Goal: Check status: Check status

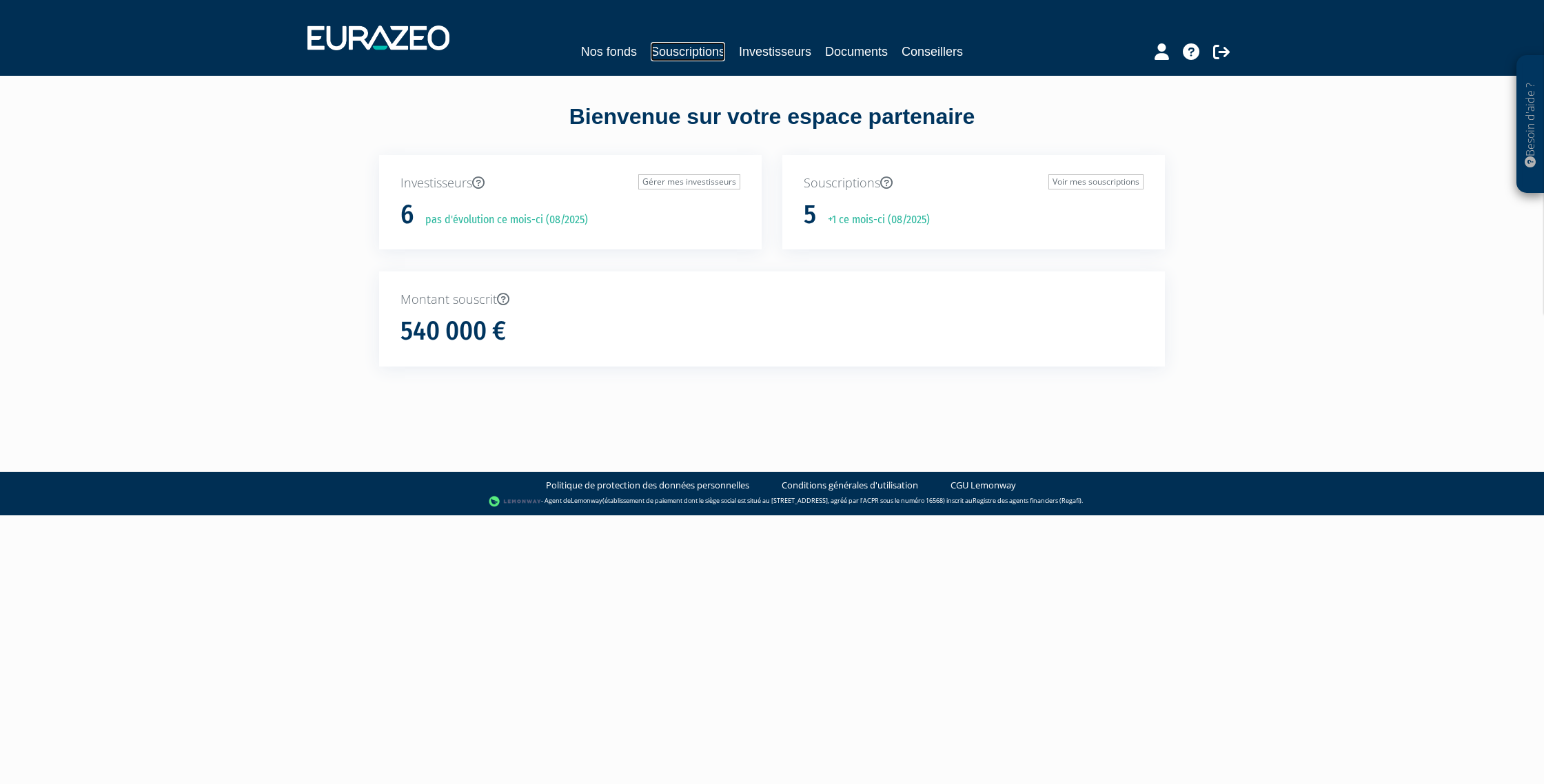
click at [670, 49] on link "Souscriptions" at bounding box center [688, 52] width 74 height 19
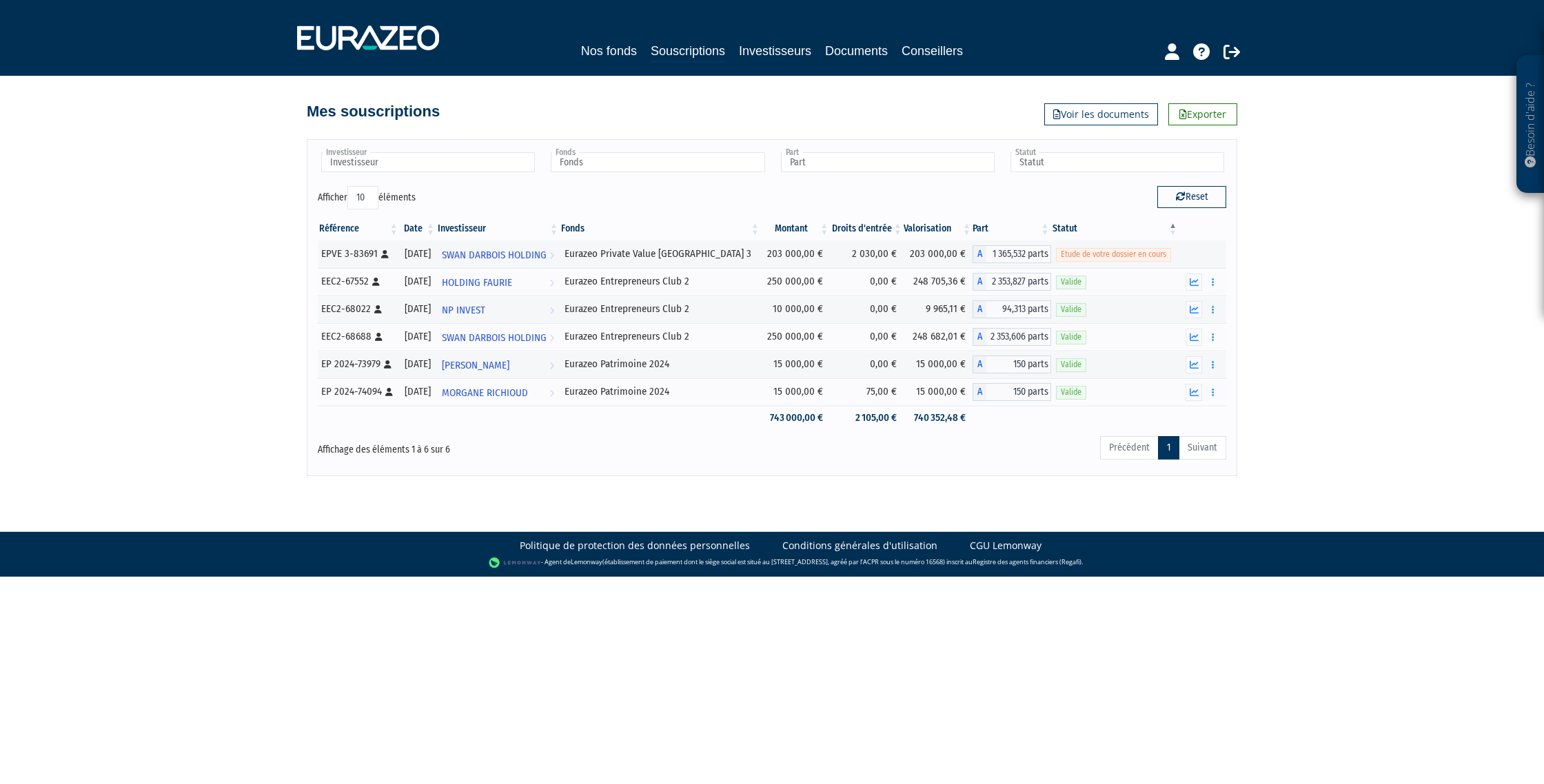
click at [321, 576] on html "Besoin d'aide ? × J'ai besoin d'aide Si vous avez une question à propos du fonc…" at bounding box center [772, 288] width 1544 height 576
click at [740, 256] on td "Eurazeo Private Value [GEOGRAPHIC_DATA] 3" at bounding box center [660, 254] width 201 height 27
click at [518, 254] on span "SWAN DARBOIS HOLDING" at bounding box center [495, 255] width 105 height 26
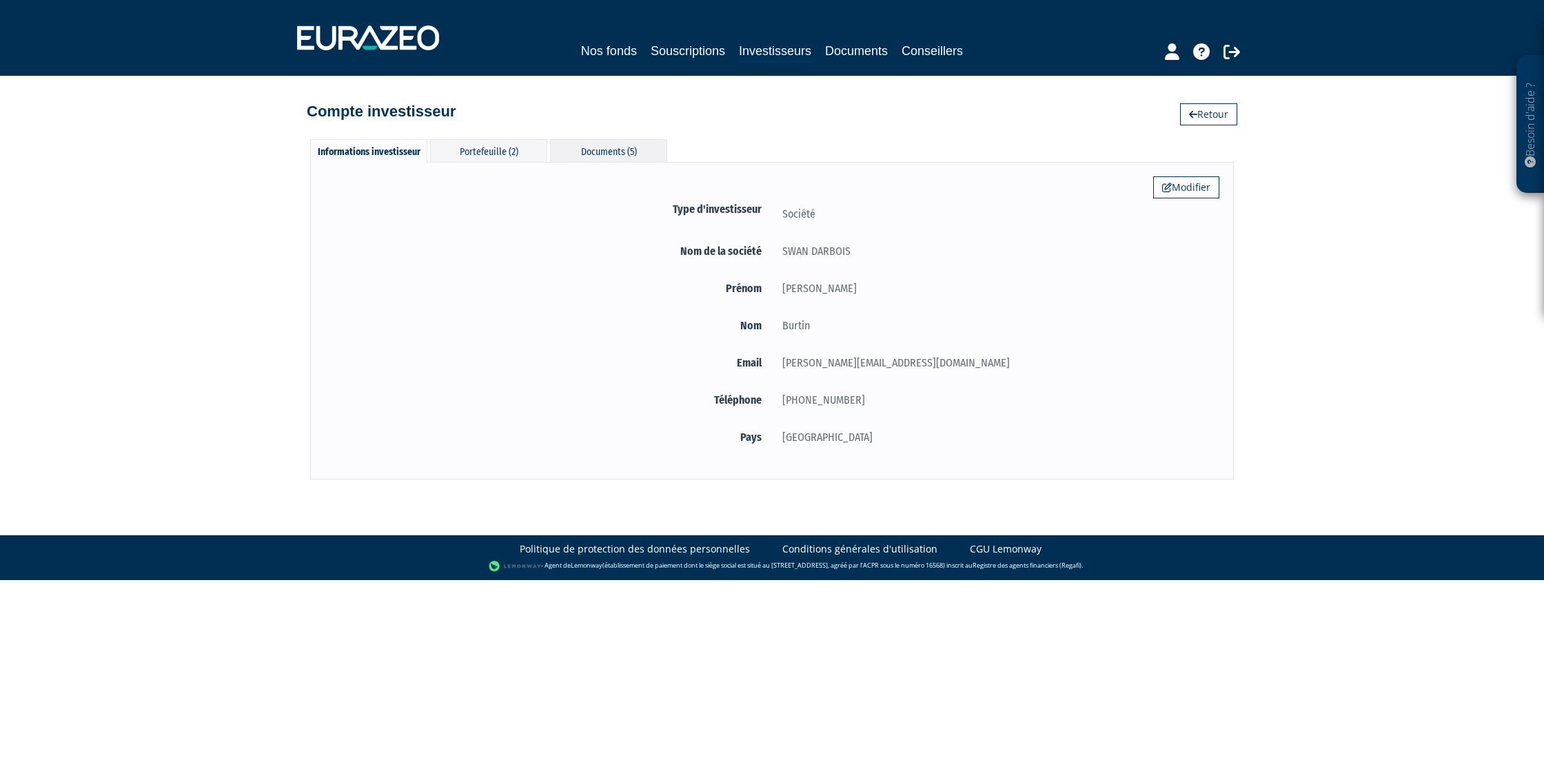
click at [606, 147] on div "Documents (5)" at bounding box center [608, 151] width 117 height 23
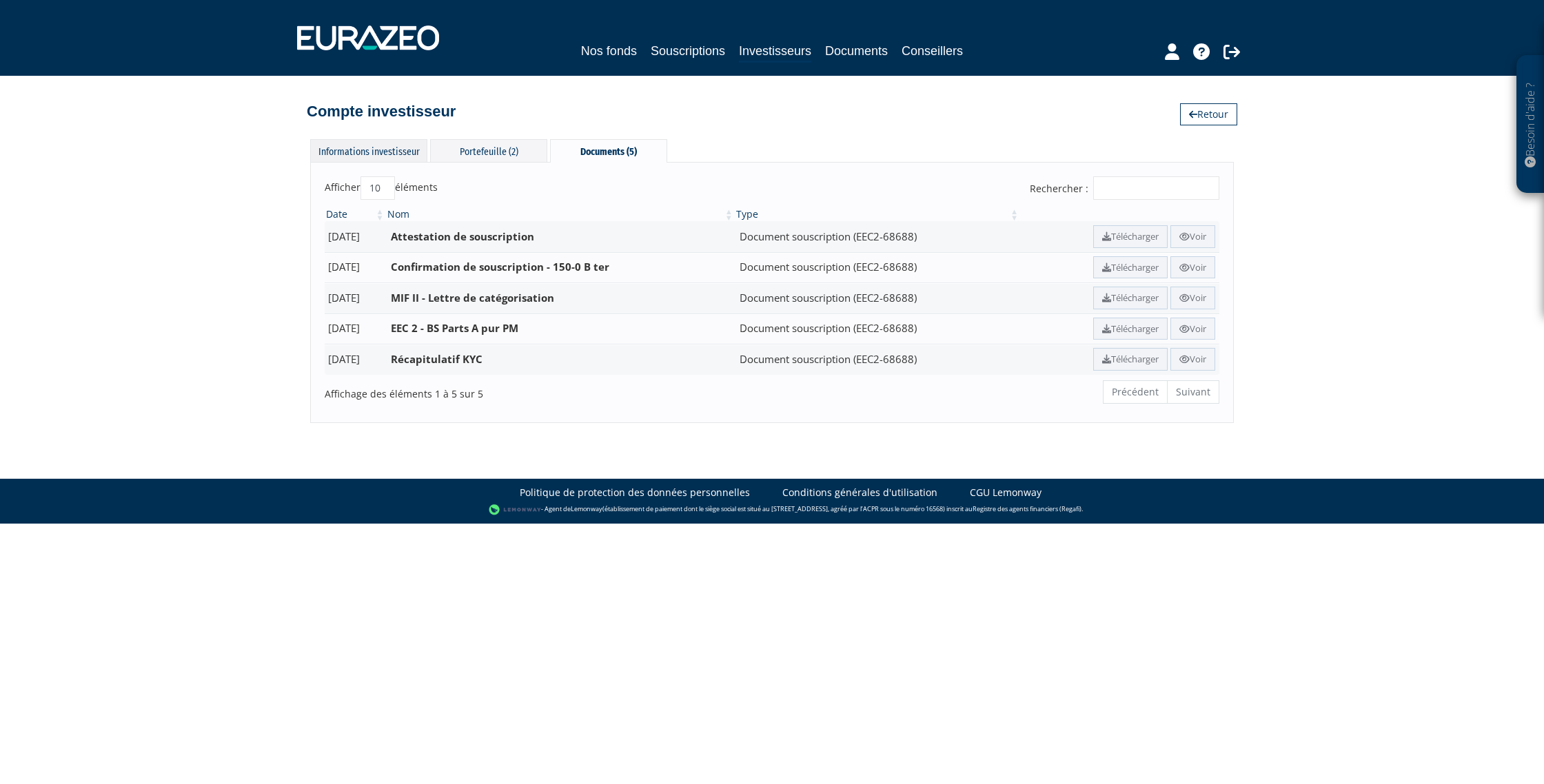
click at [362, 151] on div "Informations investisseur" at bounding box center [368, 151] width 117 height 23
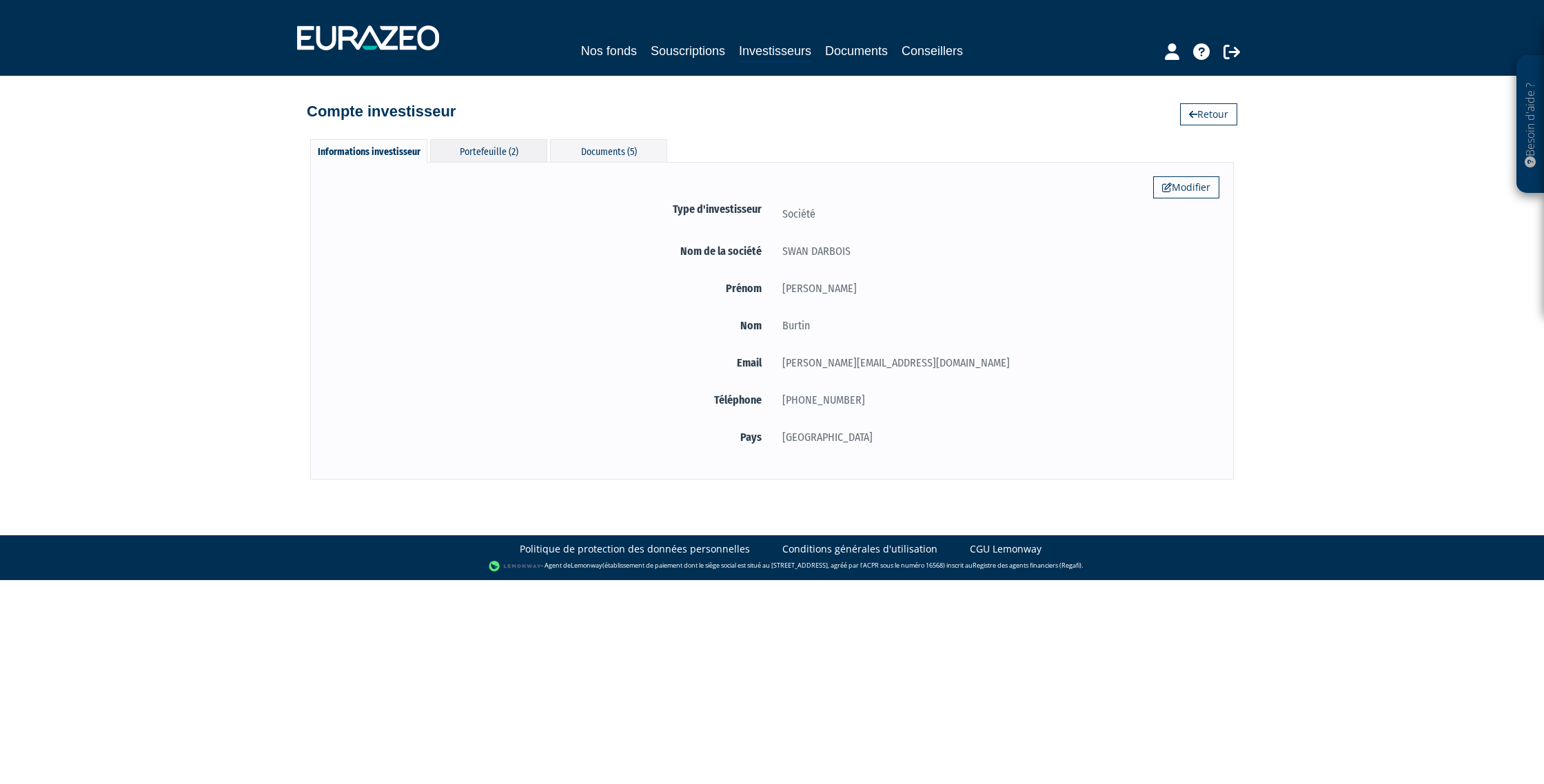
click at [480, 149] on div "Portefeuille (2)" at bounding box center [488, 151] width 117 height 23
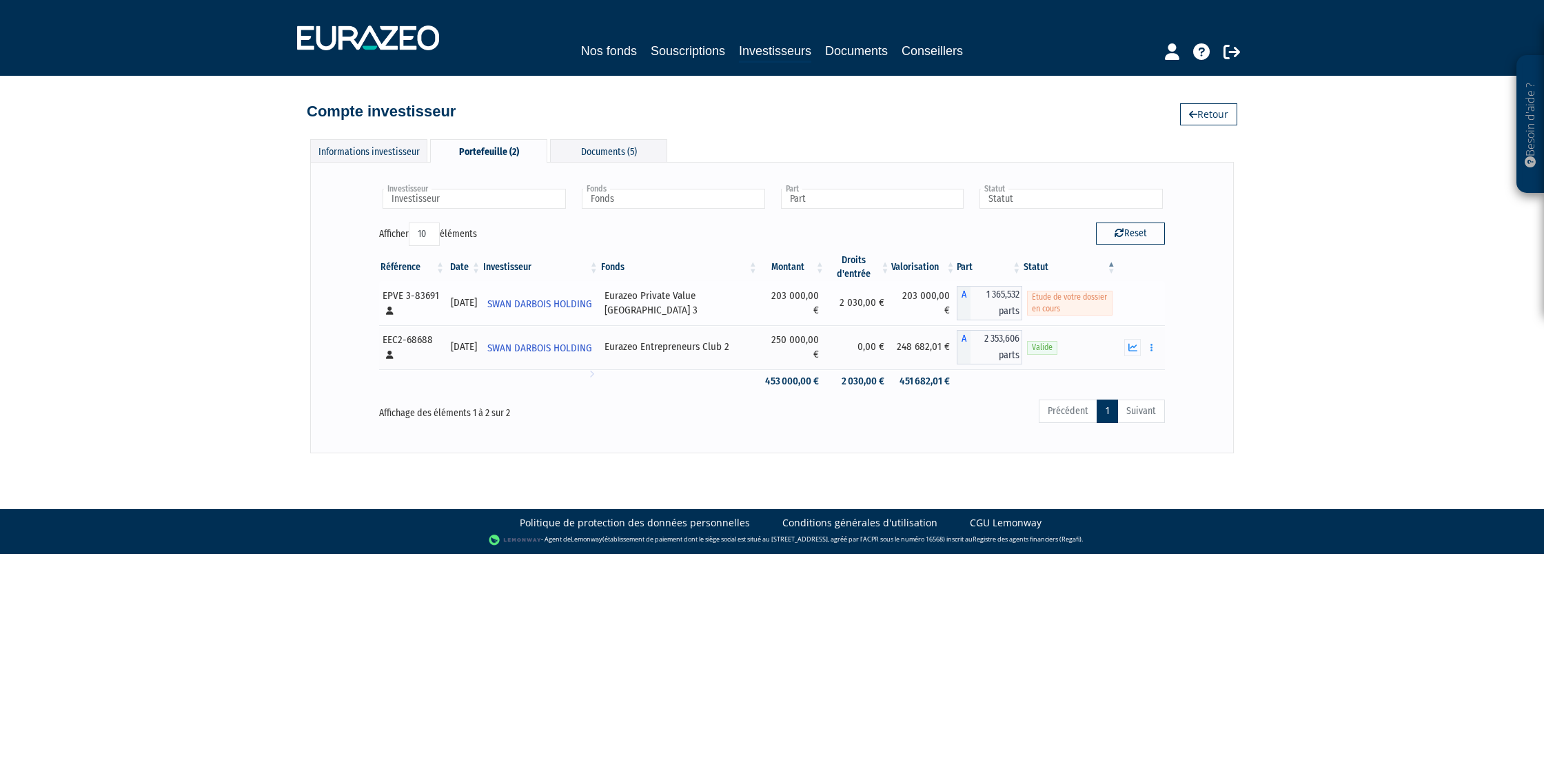
click at [398, 299] on div "EPVE 3-83691 [Français] Personne physique" at bounding box center [412, 303] width 59 height 30
click at [542, 299] on span "SWAN DARBOIS HOLDING" at bounding box center [540, 304] width 105 height 26
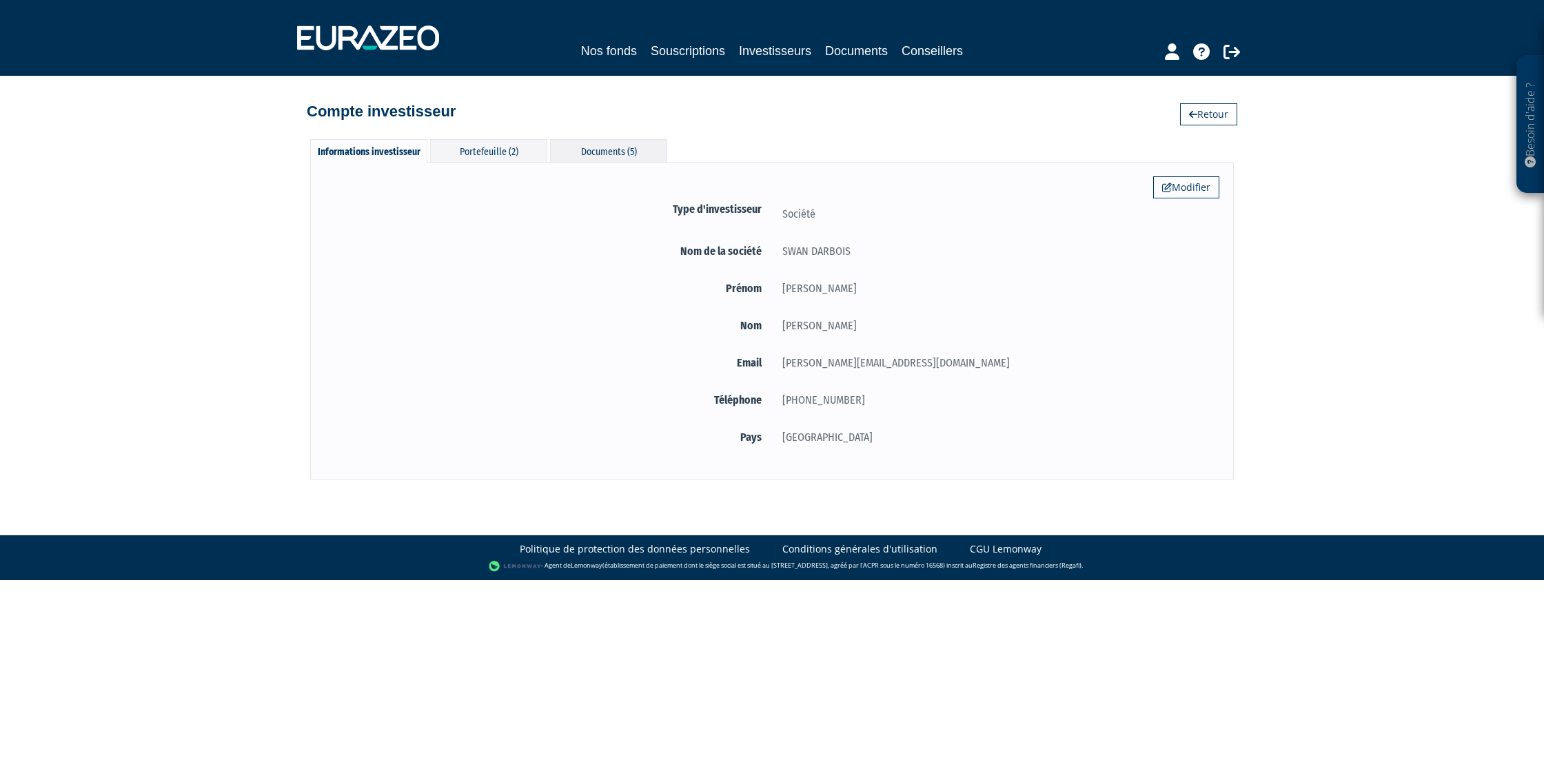
click at [587, 151] on div "Documents (5)" at bounding box center [608, 151] width 117 height 23
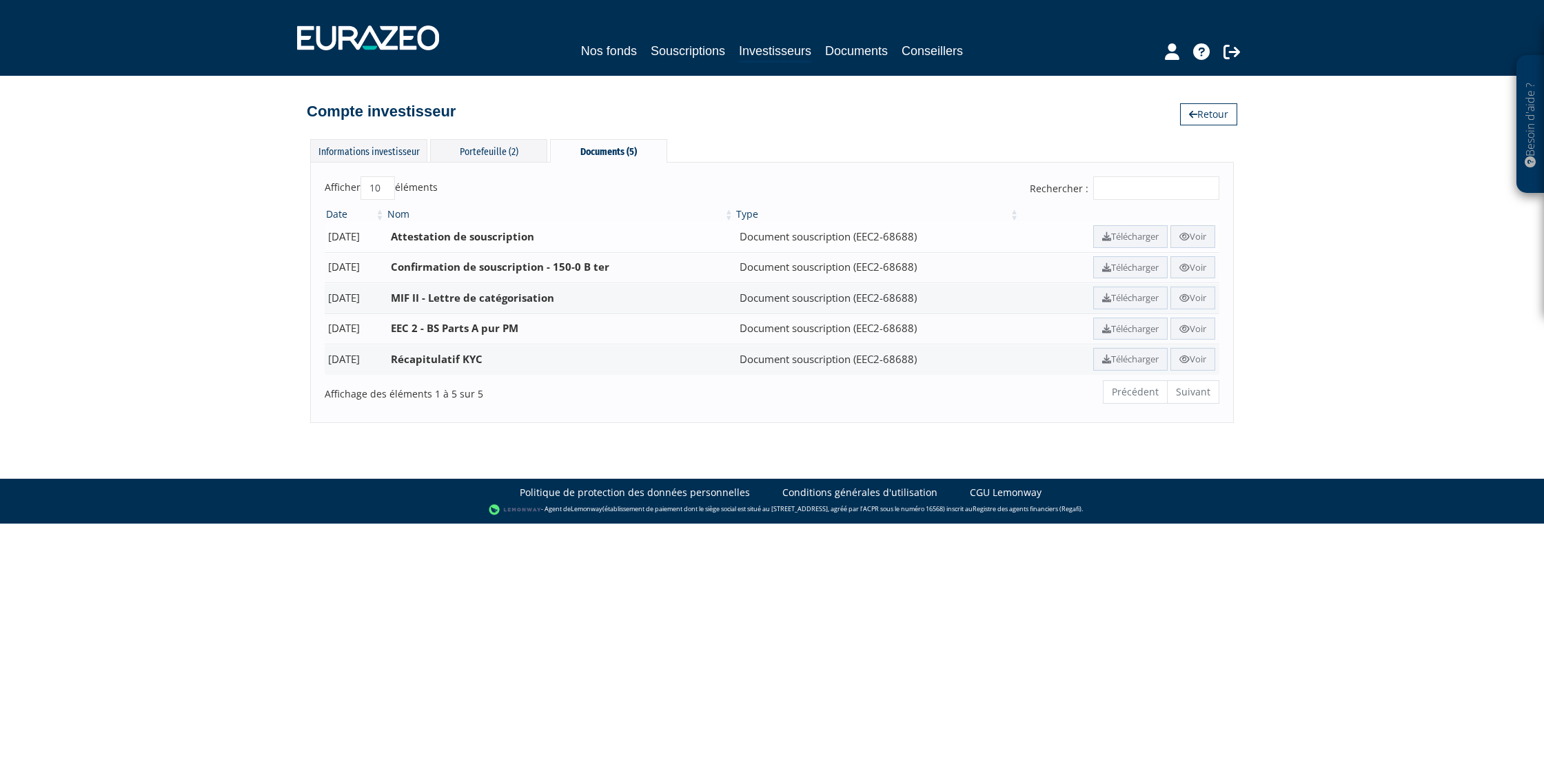
click at [534, 236] on b "Attestation de souscription" at bounding box center [462, 236] width 143 height 14
click at [481, 152] on div "Portefeuille (2)" at bounding box center [488, 151] width 117 height 23
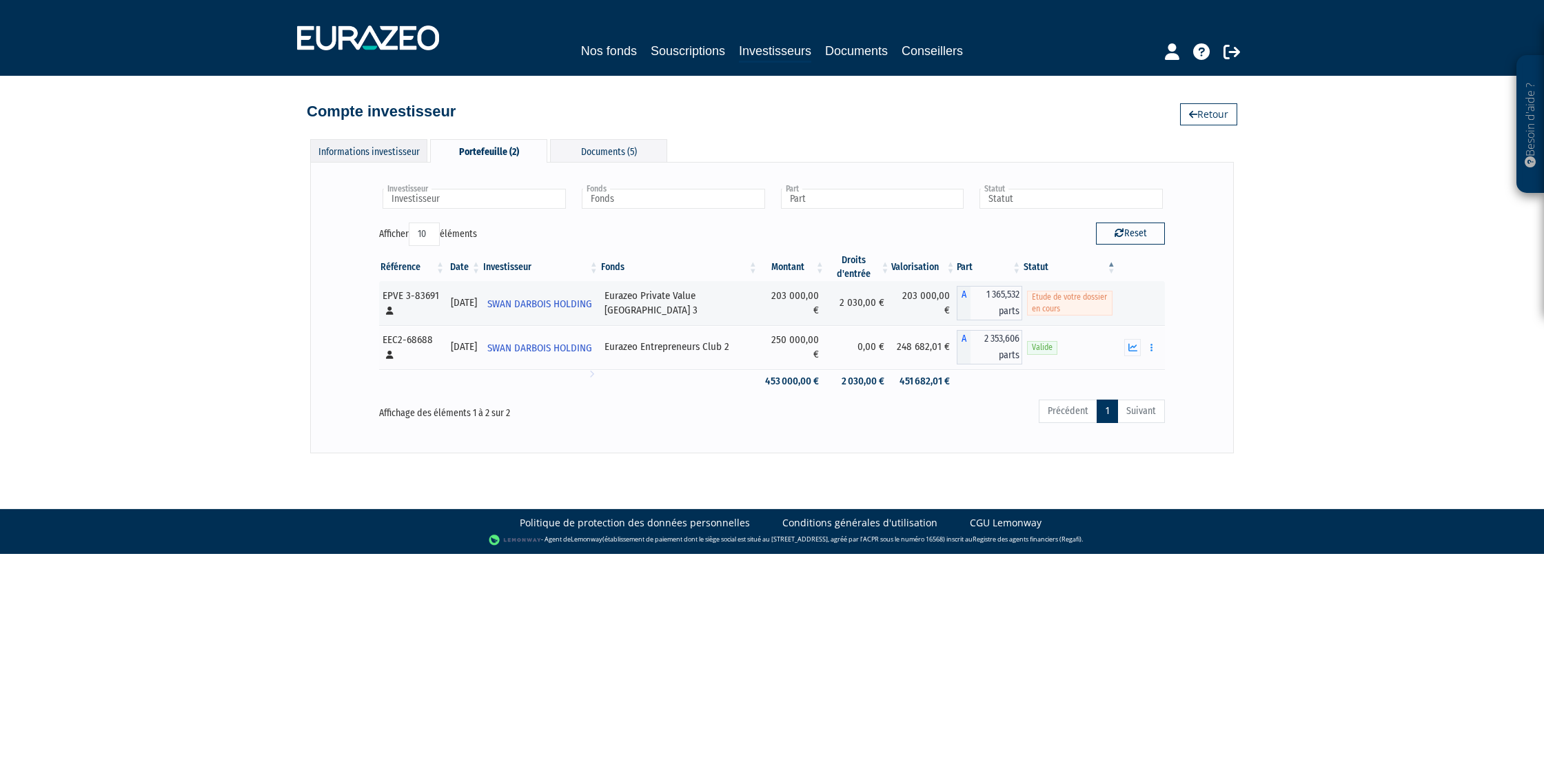
click at [372, 151] on div "Informations investisseur" at bounding box center [368, 151] width 117 height 23
